Goal: Information Seeking & Learning: Learn about a topic

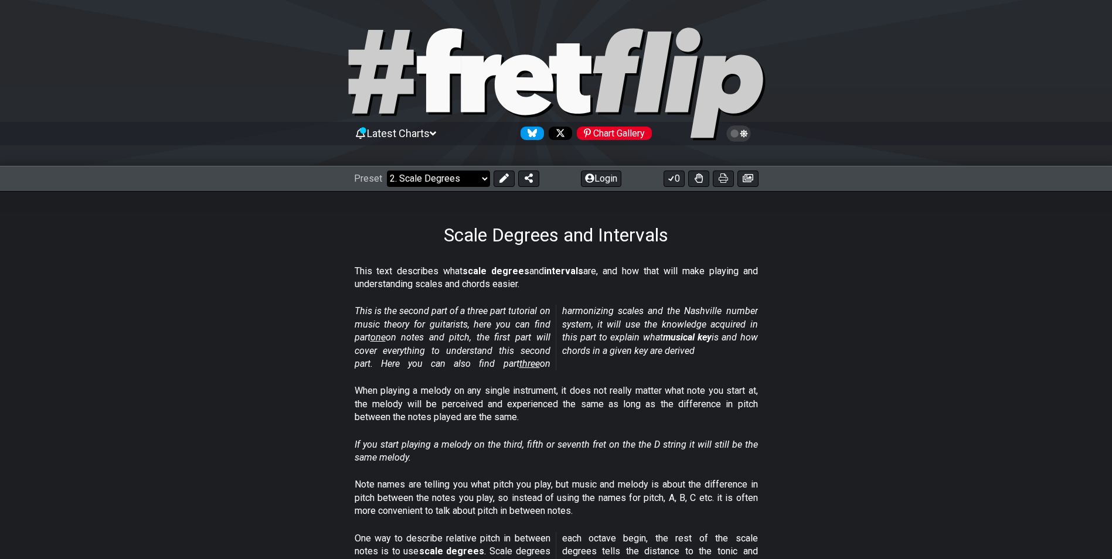
click at [484, 177] on select "Welcome to #fretflip! Initial Preset Custom Preset Minor Pentatonic Major Penta…" at bounding box center [438, 179] width 103 height 16
click at [387, 171] on select "Welcome to #fretflip! Initial Preset Custom Preset Minor Pentatonic Major Penta…" at bounding box center [438, 179] width 103 height 16
select select "/welcome"
select select "C"
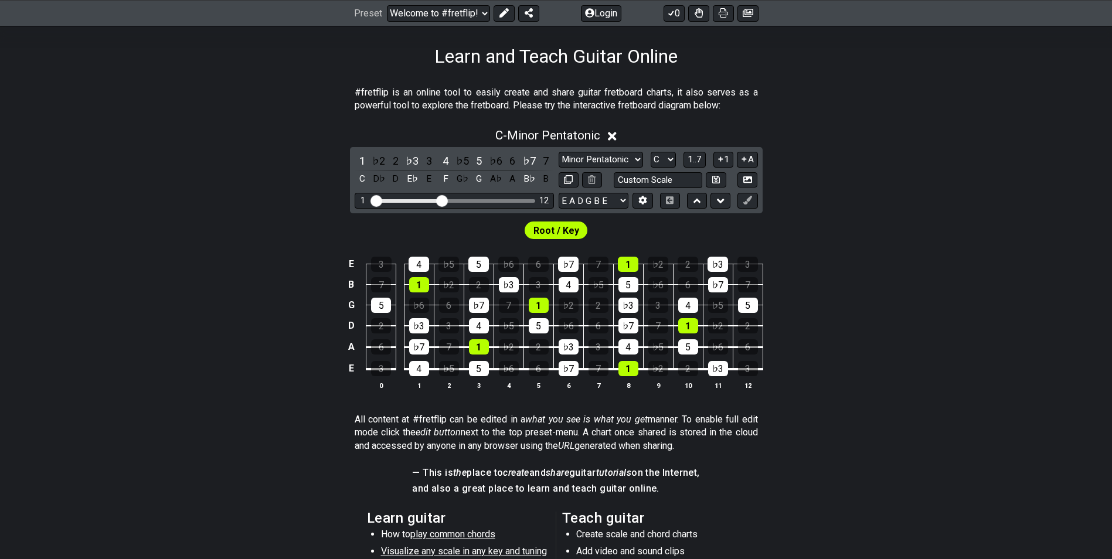
scroll to position [274, 0]
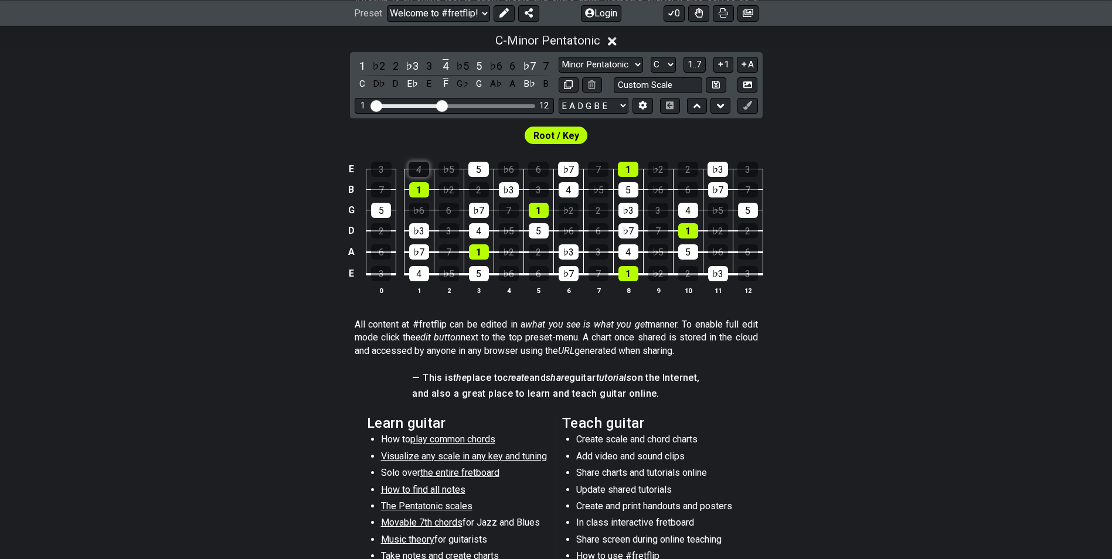
click at [423, 172] on div "4" at bounding box center [419, 169] width 21 height 15
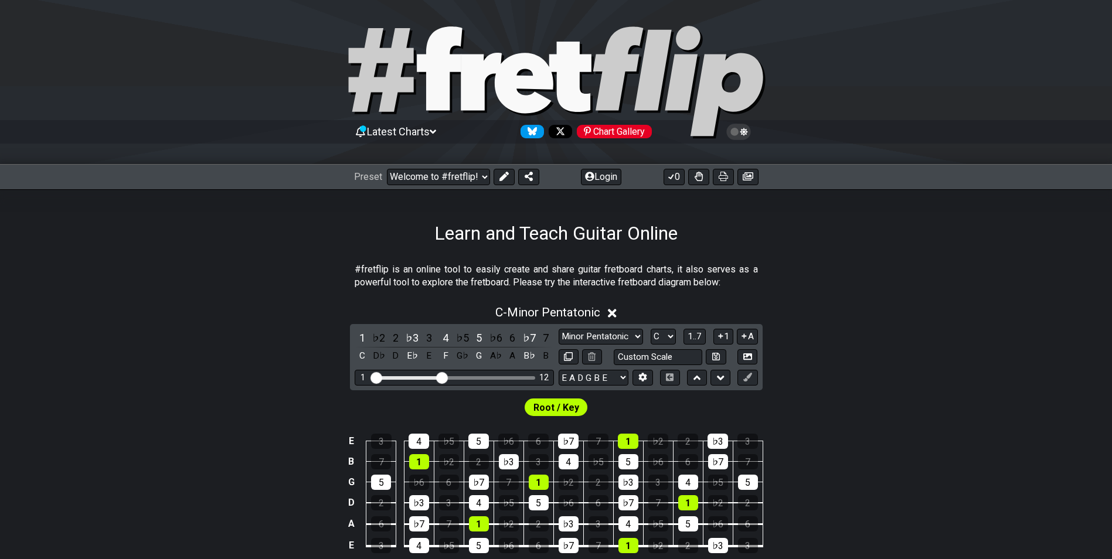
scroll to position [0, 0]
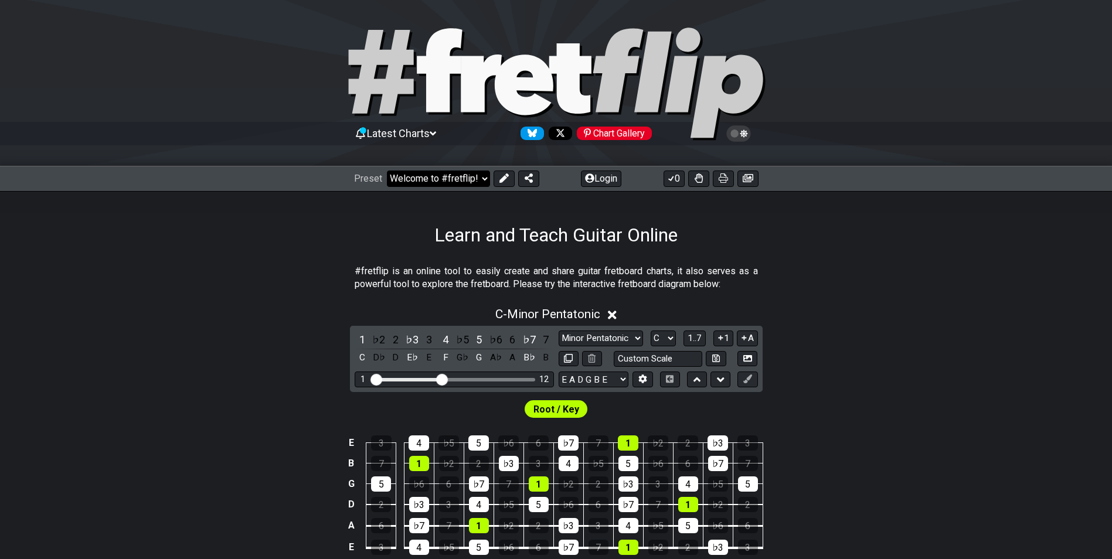
click at [483, 174] on select "Welcome to #fretflip! Initial Preset Custom Preset Minor Pentatonic Major Penta…" at bounding box center [438, 179] width 103 height 16
click at [387, 171] on select "Welcome to #fretflip! Initial Preset Custom Preset Minor Pentatonic Major Penta…" at bounding box center [438, 179] width 103 height 16
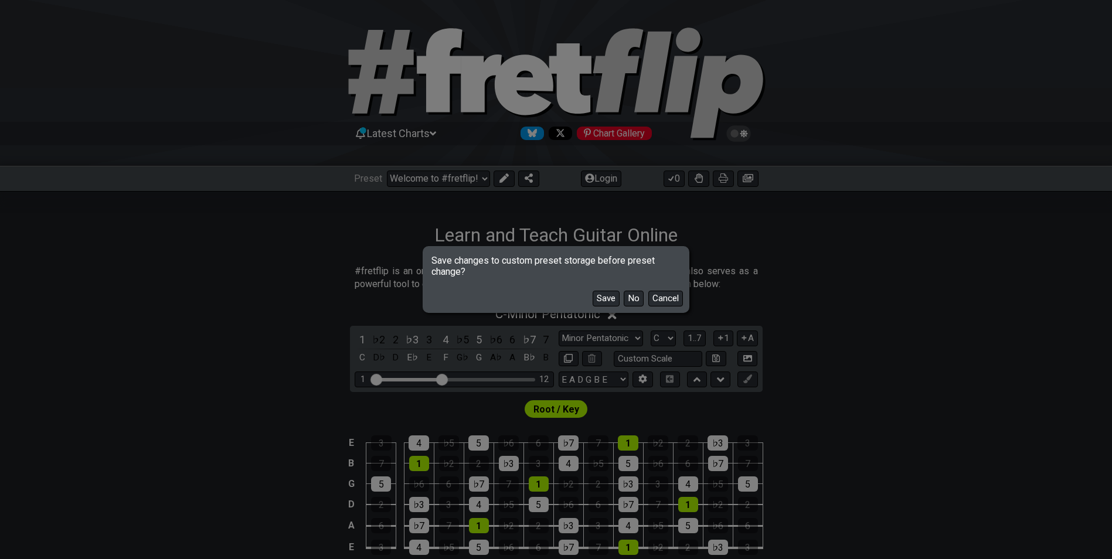
click at [644, 300] on div "Save No Cancel" at bounding box center [556, 294] width 263 height 34
click at [634, 298] on button "No" at bounding box center [634, 299] width 20 height 16
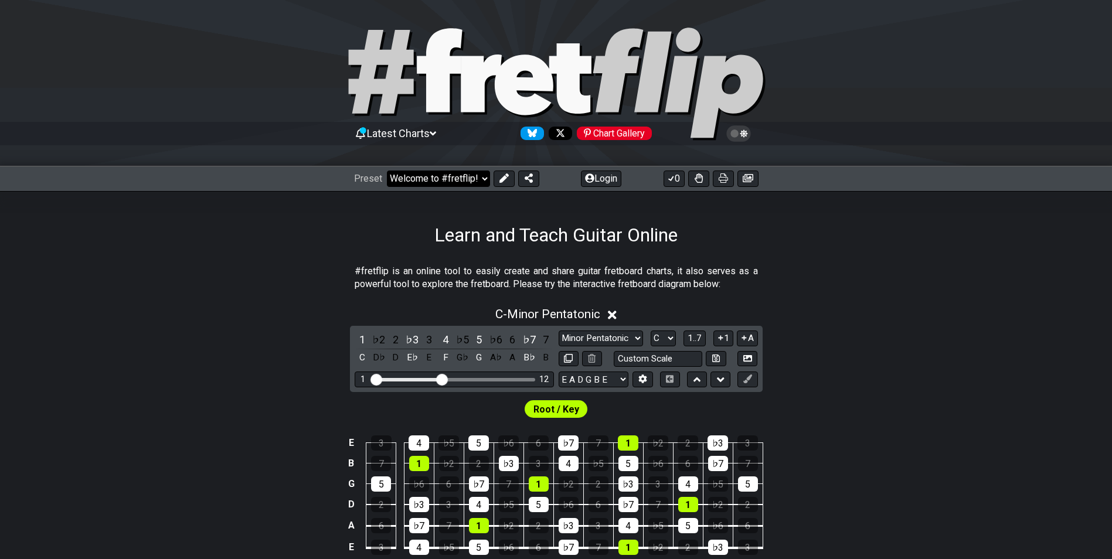
click at [474, 179] on select "Welcome to #fretflip! Initial Preset Custom Preset Minor Pentatonic Major Penta…" at bounding box center [438, 179] width 103 height 16
click at [387, 171] on select "Welcome to #fretflip! Initial Preset Custom Preset Minor Pentatonic Major Penta…" at bounding box center [438, 179] width 103 height 16
select select "/minor-pentatonic"
select select "C"
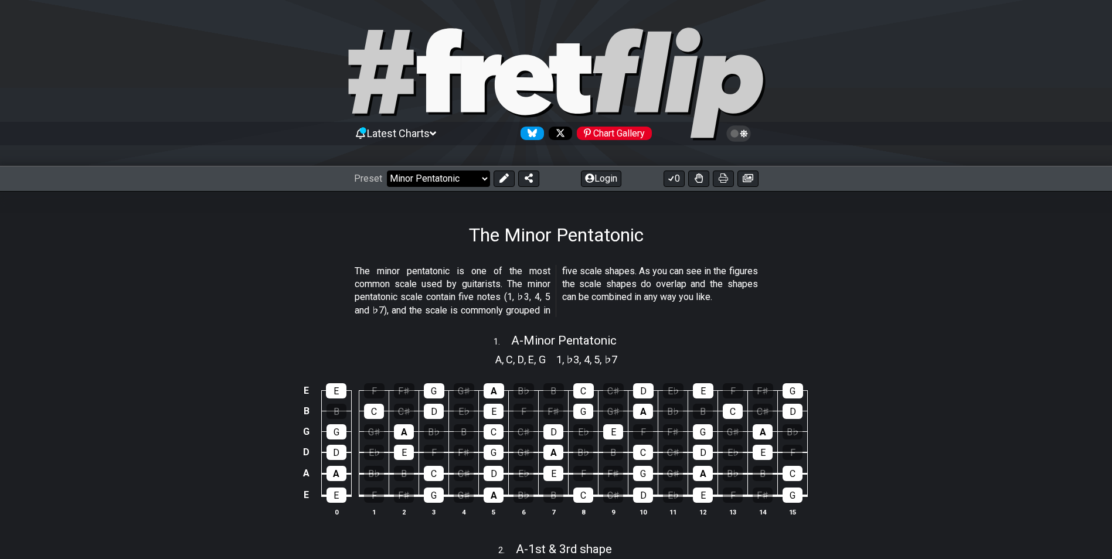
click at [478, 178] on select "Welcome to #fretflip! Initial Preset Custom Preset Minor Pentatonic Major Penta…" at bounding box center [438, 179] width 103 height 16
click at [387, 171] on select "Welcome to #fretflip! Initial Preset Custom Preset Minor Pentatonic Major Penta…" at bounding box center [438, 179] width 103 height 16
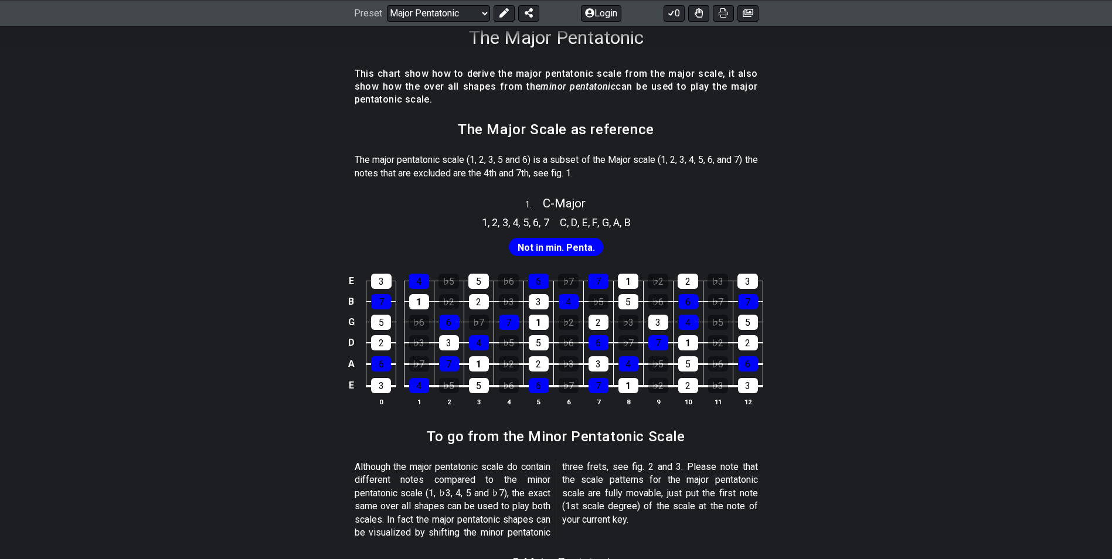
scroll to position [137, 0]
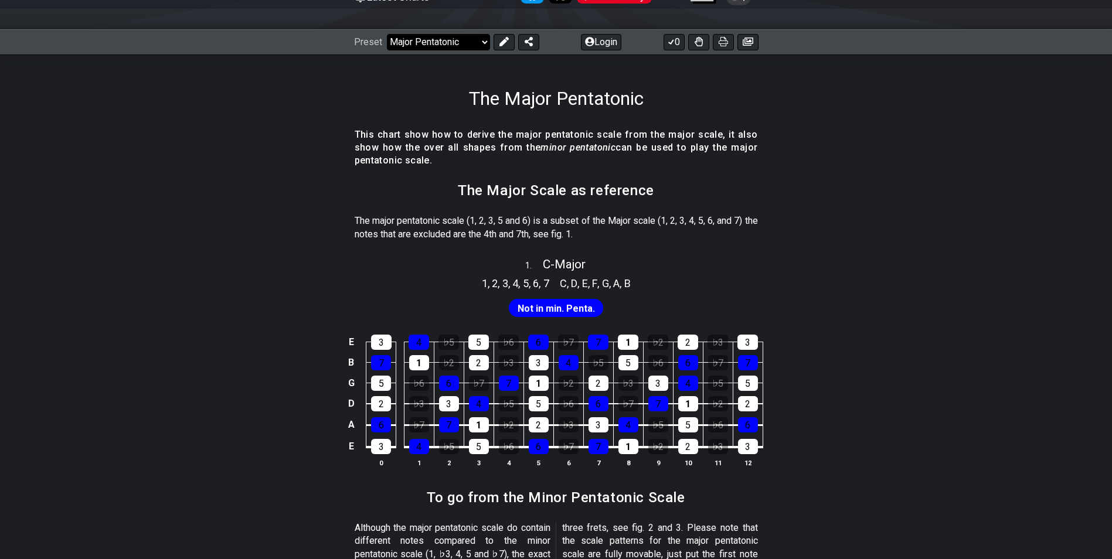
click at [480, 33] on div "Preset Welcome to #fretflip! Initial Preset Custom Preset Minor Pentatonic Majo…" at bounding box center [556, 42] width 1112 height 26
click at [387, 34] on select "Welcome to #fretflip! Initial Preset Custom Preset Minor Pentatonic Major Penta…" at bounding box center [438, 42] width 103 height 16
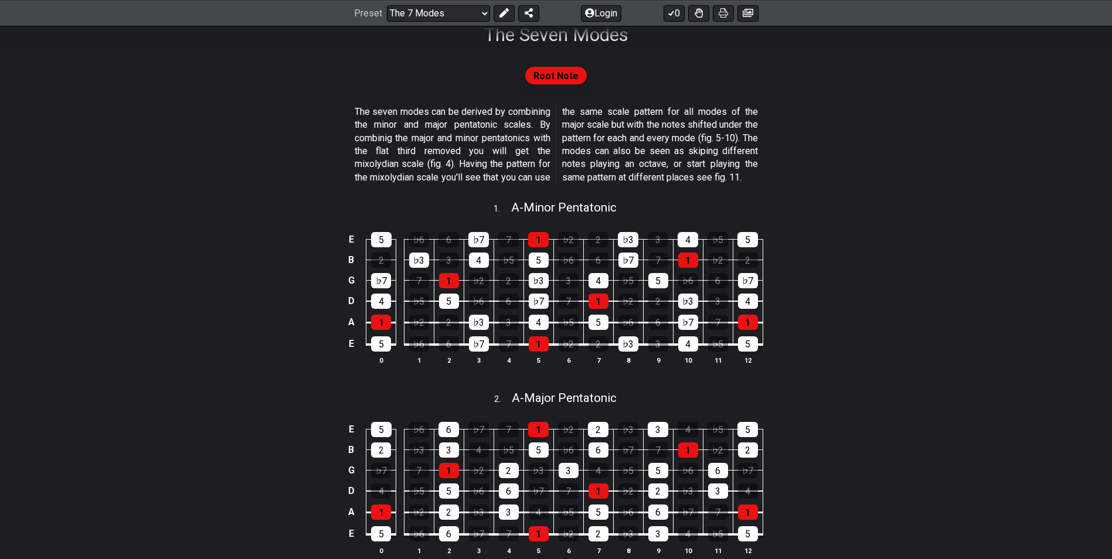
scroll to position [137, 0]
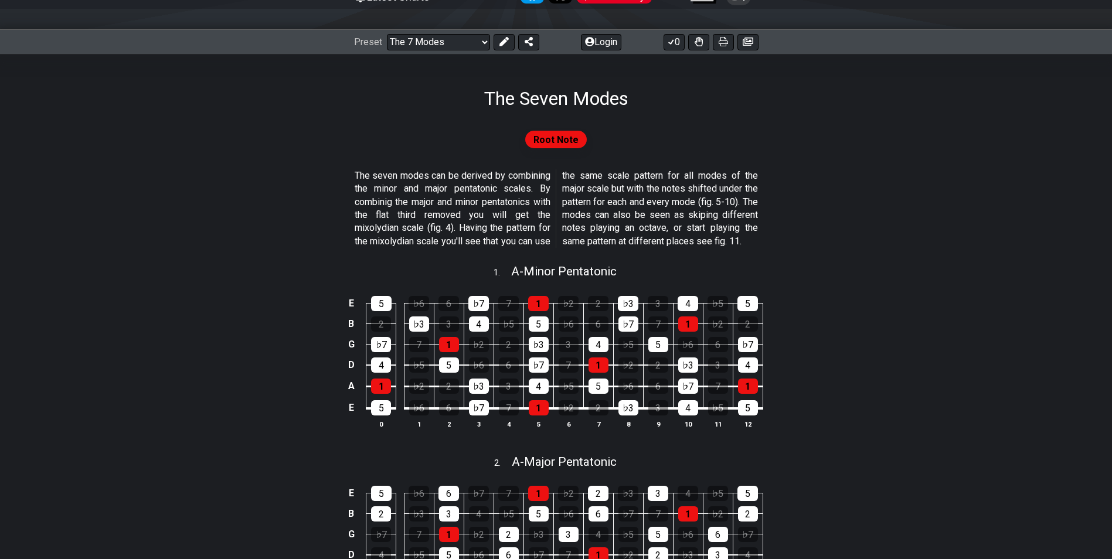
click at [491, 45] on div "Preset Welcome to #fretflip! Initial Preset Custom Preset Minor Pentatonic Majo…" at bounding box center [446, 42] width 185 height 16
click at [485, 43] on select "Welcome to #fretflip! Initial Preset Custom Preset Minor Pentatonic Major Penta…" at bounding box center [438, 42] width 103 height 16
click at [387, 34] on select "Welcome to #fretflip! Initial Preset Custom Preset Minor Pentatonic Major Penta…" at bounding box center [438, 42] width 103 height 16
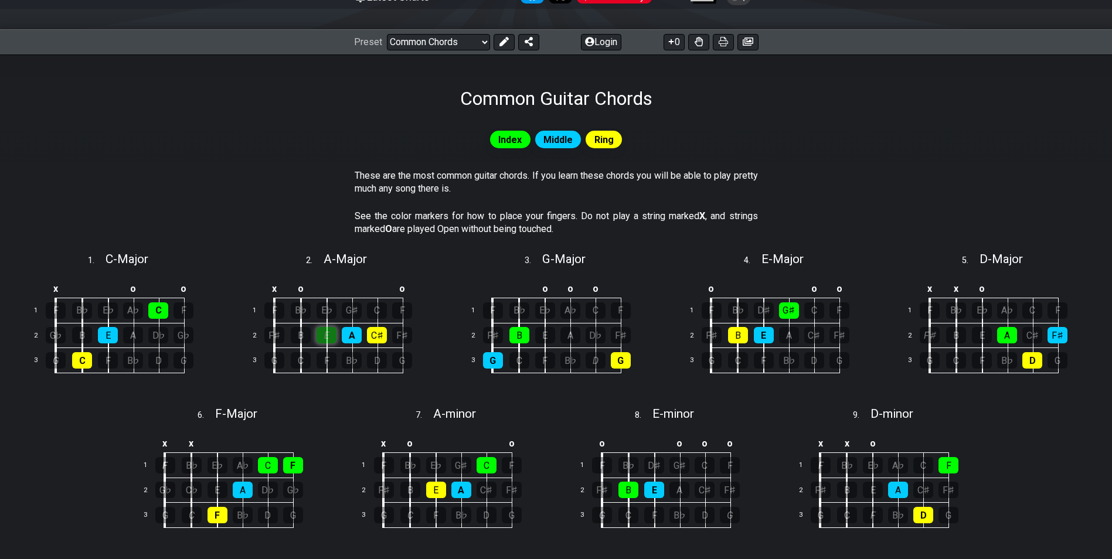
click at [322, 330] on div "E" at bounding box center [327, 335] width 20 height 16
click at [357, 331] on div "A" at bounding box center [352, 335] width 20 height 16
click at [375, 332] on div "C♯" at bounding box center [377, 335] width 20 height 16
click at [484, 35] on select "Welcome to #fretflip! Initial Preset Custom Preset Minor Pentatonic Major Penta…" at bounding box center [438, 42] width 103 height 16
click at [387, 34] on select "Welcome to #fretflip! Initial Preset Custom Preset Minor Pentatonic Major Penta…" at bounding box center [438, 42] width 103 height 16
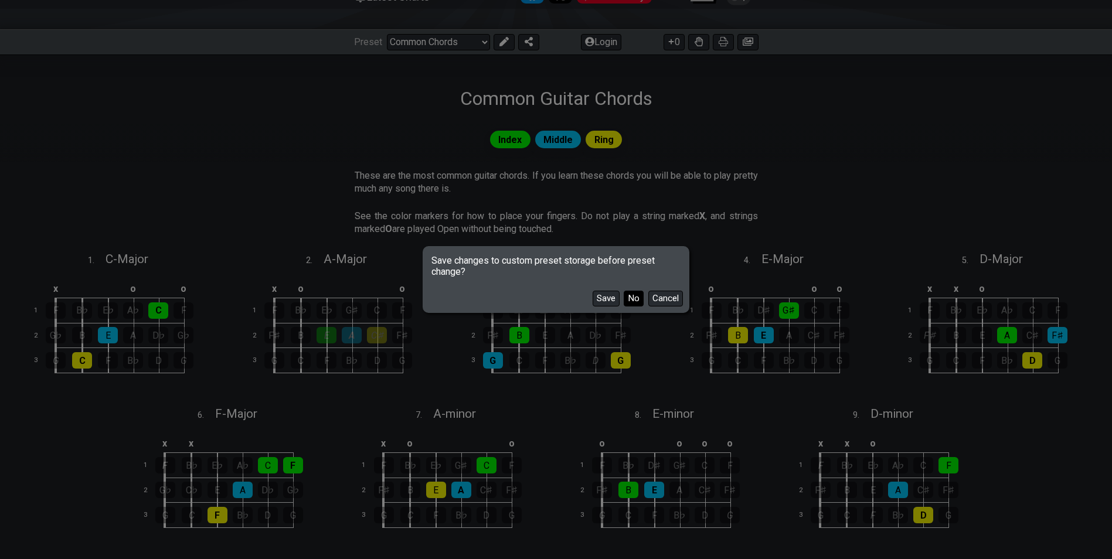
click at [629, 298] on button "No" at bounding box center [634, 299] width 20 height 16
select select "/musical-notes-explained"
